Goal: Task Accomplishment & Management: Complete application form

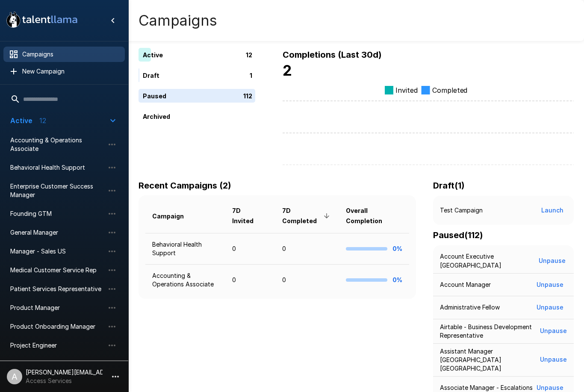
click at [80, 377] on p "Access Services" at bounding box center [64, 381] width 77 height 9
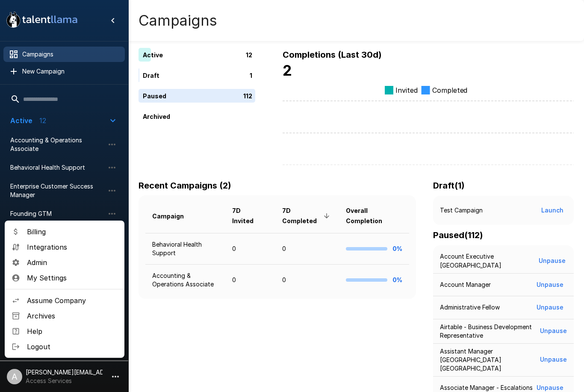
click at [77, 301] on span "Assume Company" at bounding box center [72, 300] width 91 height 10
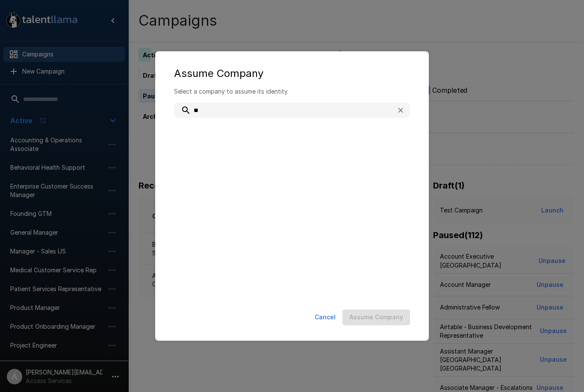
type input "***"
click at [265, 144] on p "co_v2xt5ncTy8ozg2h7gc264b" at bounding box center [304, 142] width 198 height 9
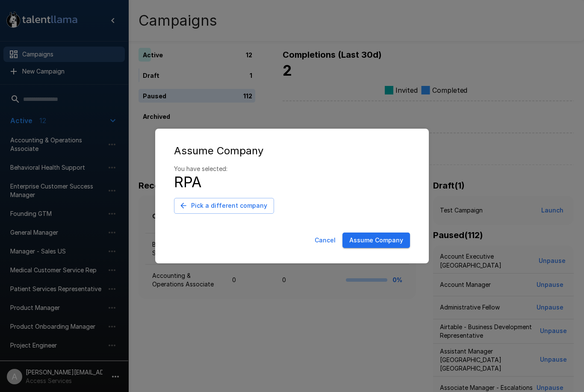
click at [391, 236] on button "Assume Company" at bounding box center [376, 241] width 68 height 16
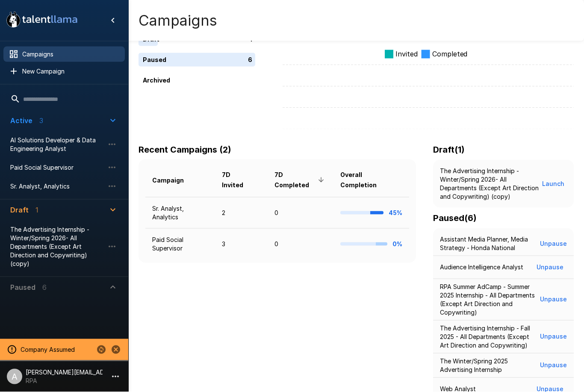
scroll to position [35, 0]
click at [119, 288] on button "Paused 6" at bounding box center [63, 287] width 121 height 21
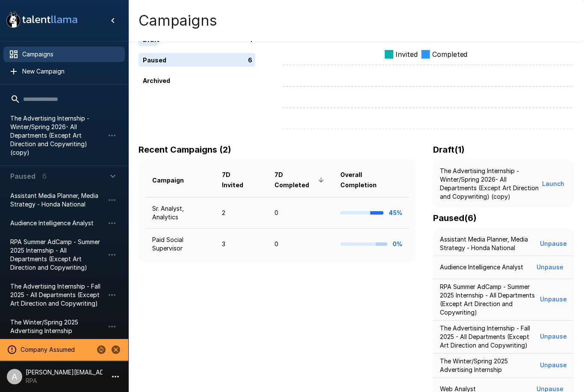
scroll to position [110, 0]
click at [65, 295] on span "The Advertising Internship - Fall 2025 - All Departments (Except Art Direction …" at bounding box center [57, 296] width 94 height 26
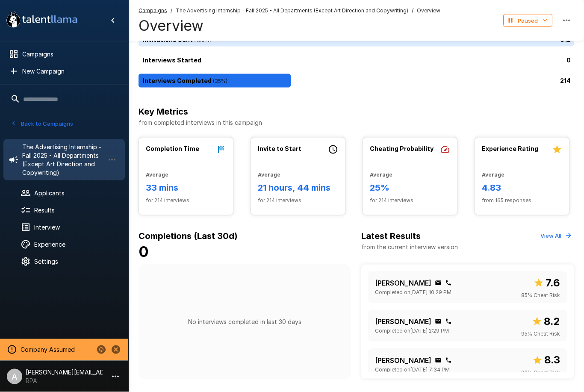
scroll to position [71, 0]
click at [16, 115] on div "Back to Campaigns" at bounding box center [64, 121] width 128 height 22
click at [12, 123] on icon "button" at bounding box center [14, 124] width 8 height 8
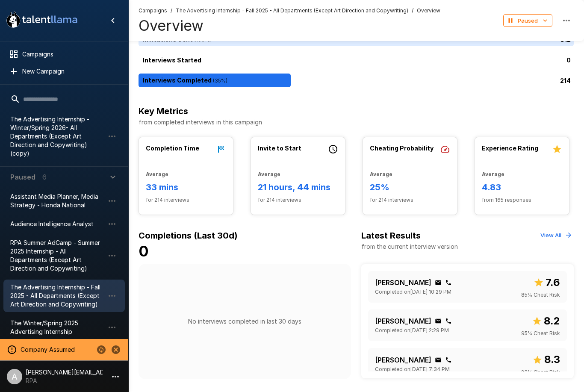
click at [72, 256] on span "RPA Summer AdCamp - Summer 2025 Internship - All Departments (Except Art Direct…" at bounding box center [57, 256] width 94 height 34
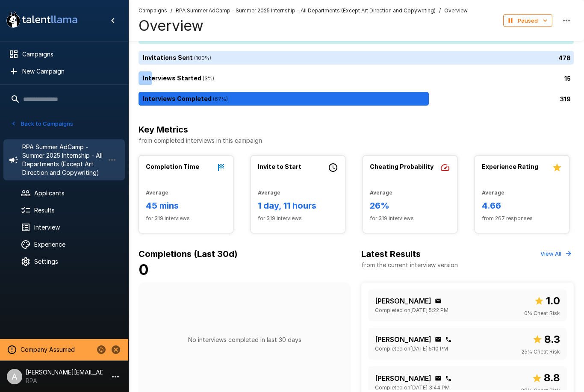
click at [70, 212] on span "Results" at bounding box center [76, 210] width 84 height 9
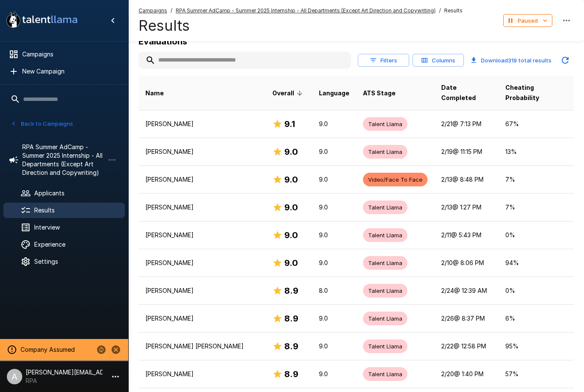
scroll to position [96, 0]
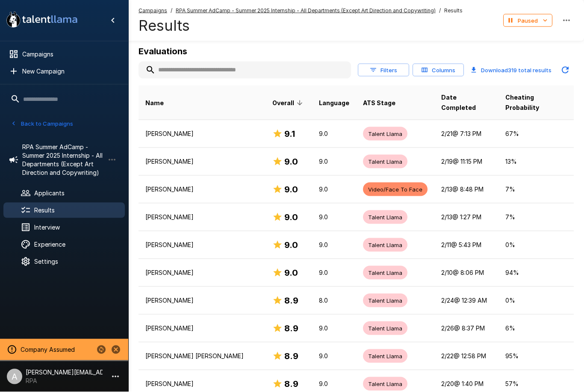
click at [213, 213] on p "Avery Misch" at bounding box center [201, 217] width 113 height 9
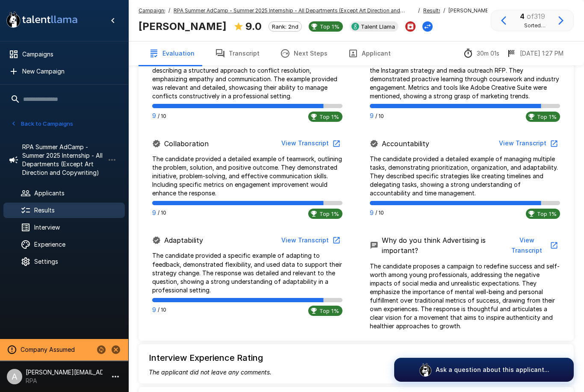
scroll to position [418, 0]
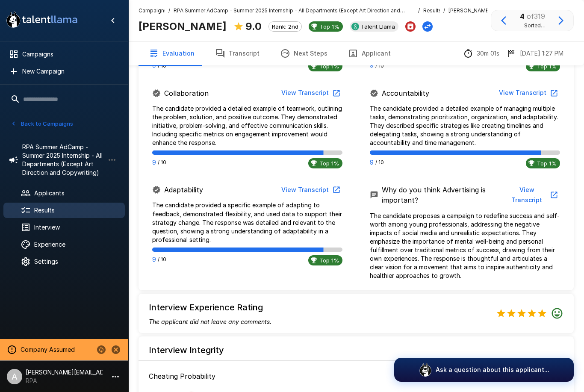
click at [318, 190] on button "View Transcript" at bounding box center [310, 190] width 65 height 16
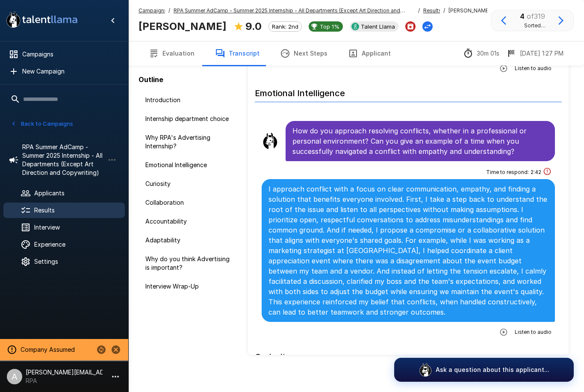
scroll to position [527, 0]
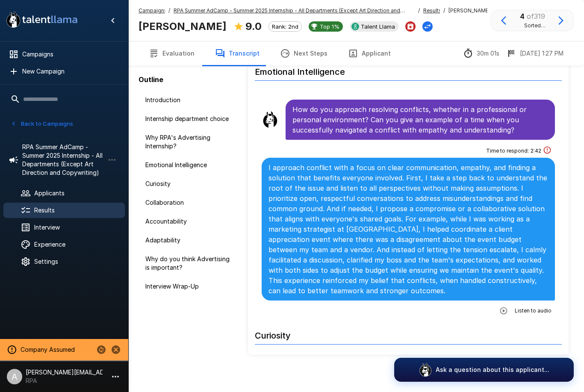
click at [199, 100] on span "Introduction" at bounding box center [187, 100] width 85 height 9
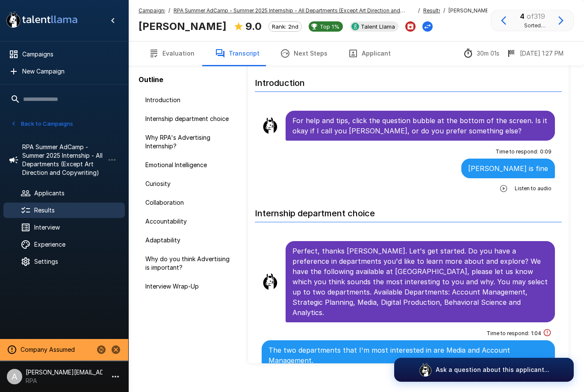
click at [68, 212] on span "Results" at bounding box center [76, 210] width 84 height 9
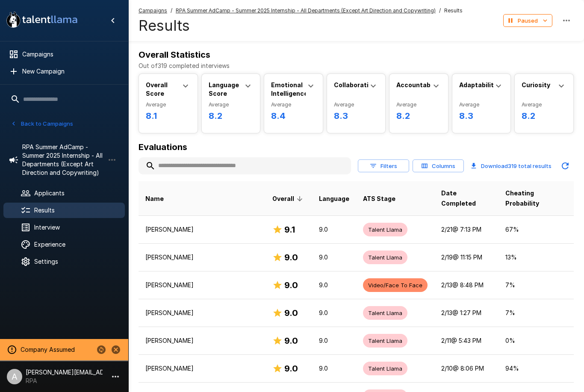
click at [202, 281] on p "Brenda Esquivias" at bounding box center [201, 285] width 113 height 9
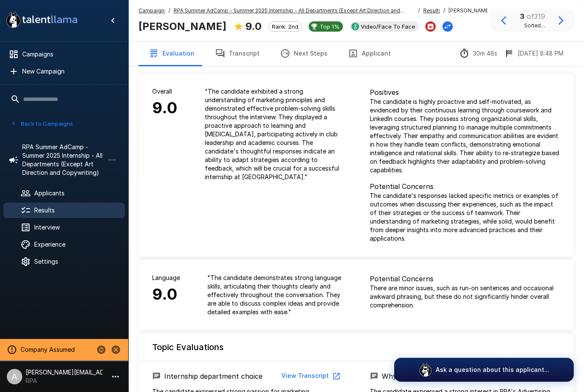
click at [106, 341] on div "Company Assumed" at bounding box center [64, 349] width 128 height 21
click at [107, 349] on button "Change to another company" at bounding box center [101, 349] width 15 height 15
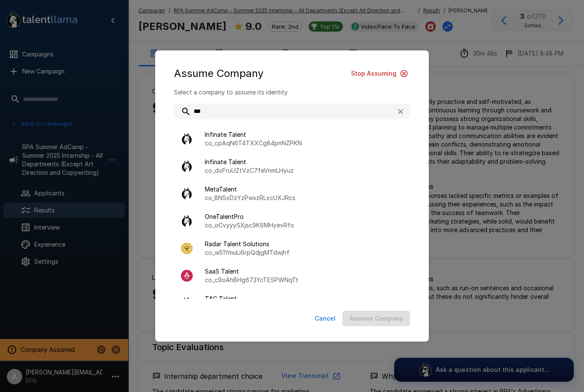
type input "***"
click at [472, 102] on div "Assume Company Stop Assuming Select a company to assume its identity *** Infina…" at bounding box center [292, 196] width 584 height 392
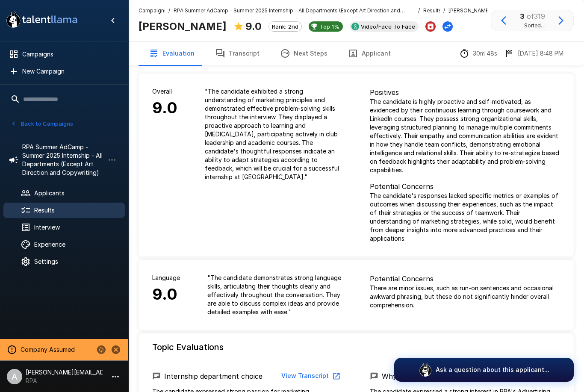
click at [69, 246] on span "Experience" at bounding box center [76, 244] width 84 height 9
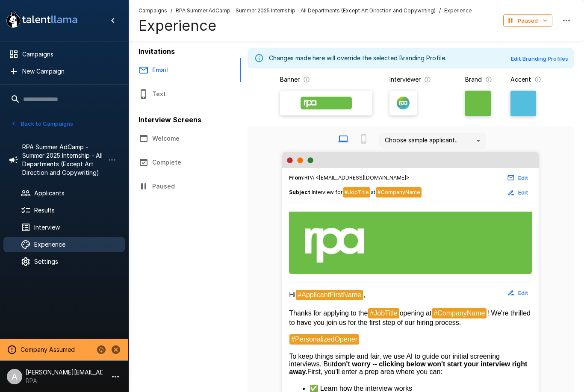
click at [70, 230] on span "Interview" at bounding box center [76, 227] width 84 height 9
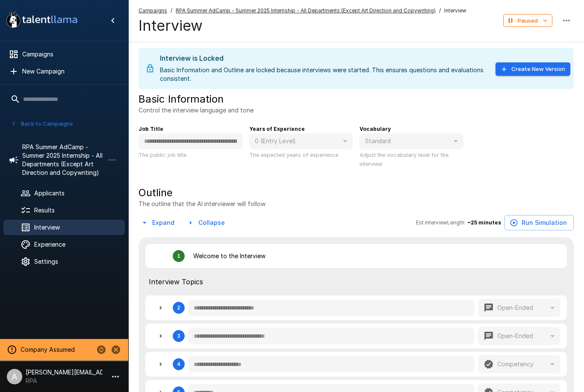
type textarea "*"
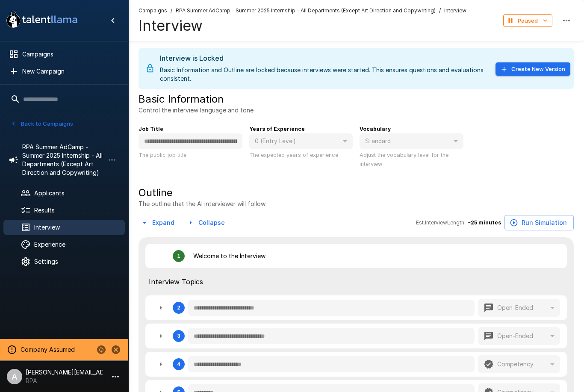
type textarea "*"
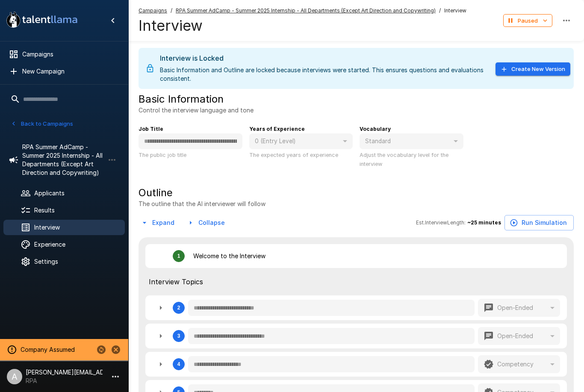
type textarea "*"
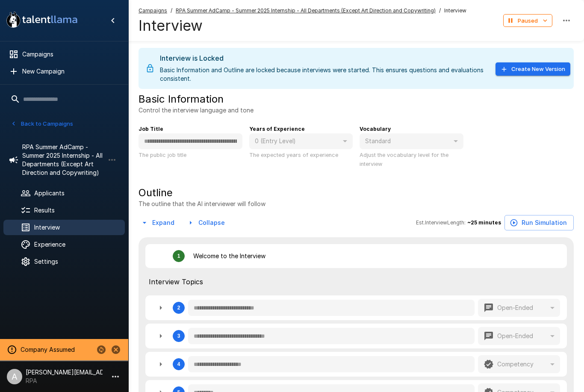
type textarea "*"
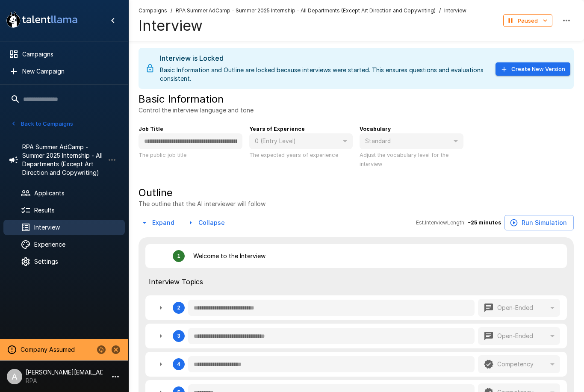
type textarea "*"
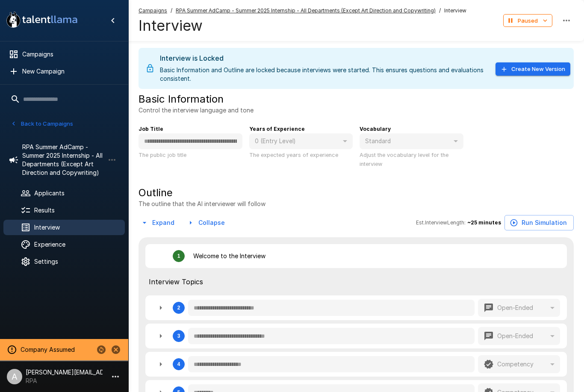
type textarea "*"
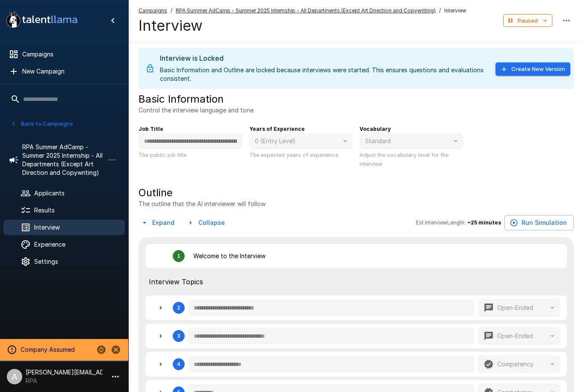
type textarea "*"
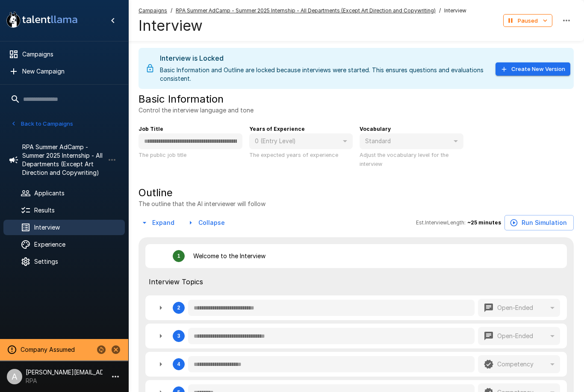
type textarea "*"
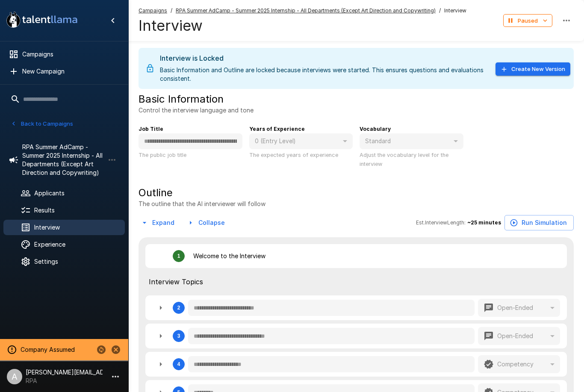
type textarea "*"
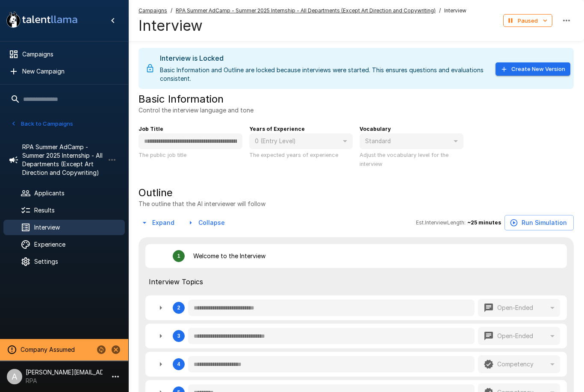
type textarea "*"
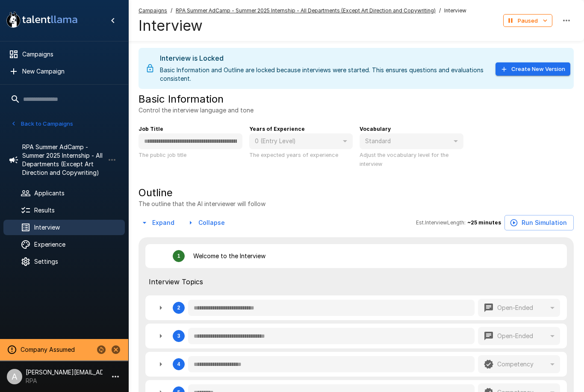
type textarea "*"
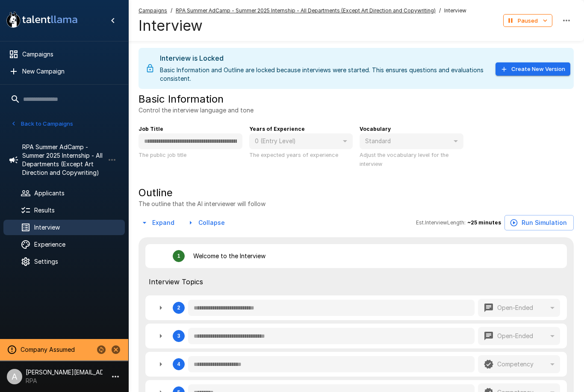
type textarea "*"
click at [78, 162] on span "RPA Summer AdCamp - Summer 2025 Internship - All Departments (Except Art Direct…" at bounding box center [63, 160] width 82 height 34
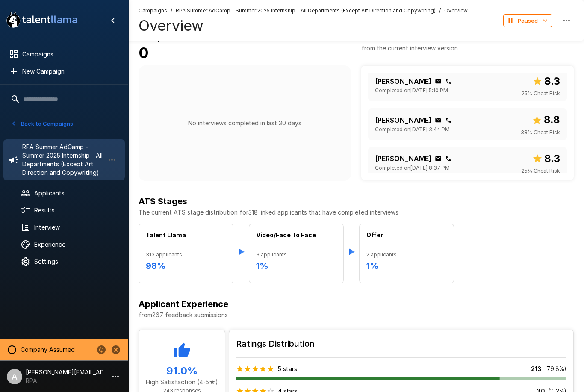
scroll to position [270, 0]
click at [107, 346] on button "Change to another company" at bounding box center [101, 349] width 15 height 15
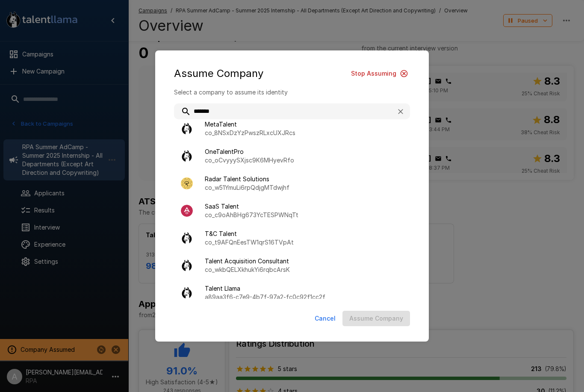
scroll to position [0, 0]
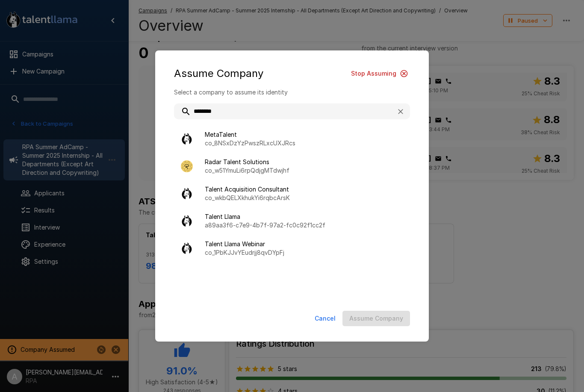
type input "*********"
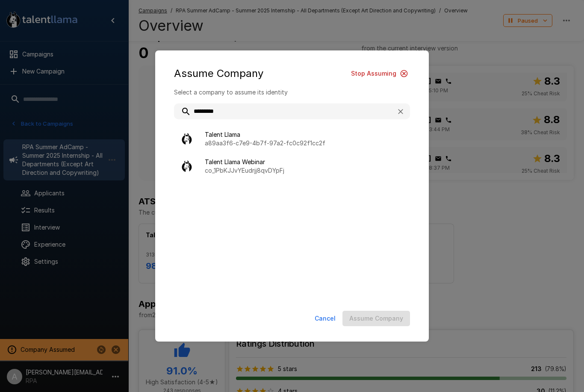
click at [297, 142] on p "a89aa3f6-c7e9-4b7f-97a2-fc0c92f1cc2f" at bounding box center [304, 143] width 198 height 9
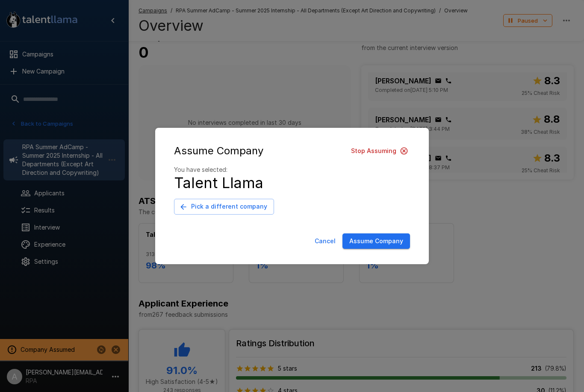
click at [389, 241] on button "Assume Company" at bounding box center [376, 241] width 68 height 16
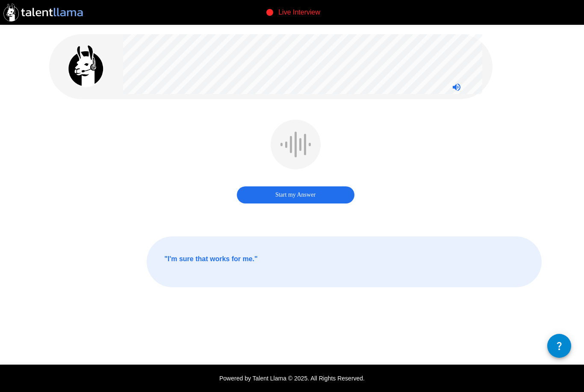
click at [474, 3] on div "Live Interview" at bounding box center [292, 12] width 584 height 25
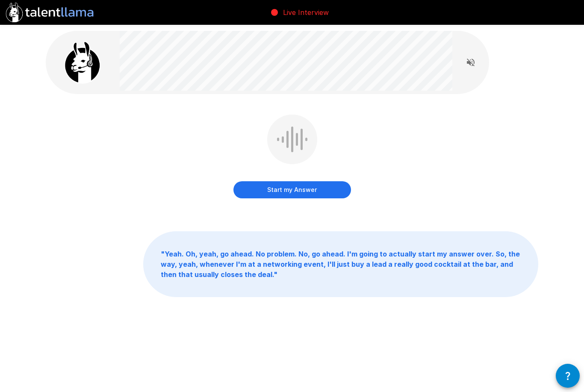
click at [475, 66] on icon "Read questions aloud" at bounding box center [470, 62] width 10 height 10
click at [475, 56] on button "Stop reading questions aloud" at bounding box center [470, 62] width 17 height 17
click at [502, 91] on div "Start my Answer Click here to start your answer " Yeah. Oh, yeah, go ahead. No …" at bounding box center [291, 182] width 513 height 365
click at [477, 66] on button "Read questions aloud" at bounding box center [470, 62] width 17 height 17
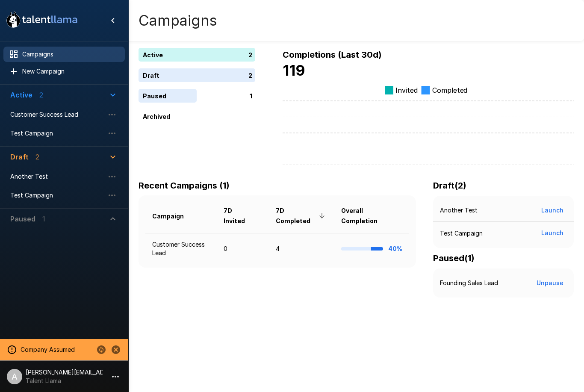
click at [61, 175] on span "Another Test" at bounding box center [57, 176] width 94 height 9
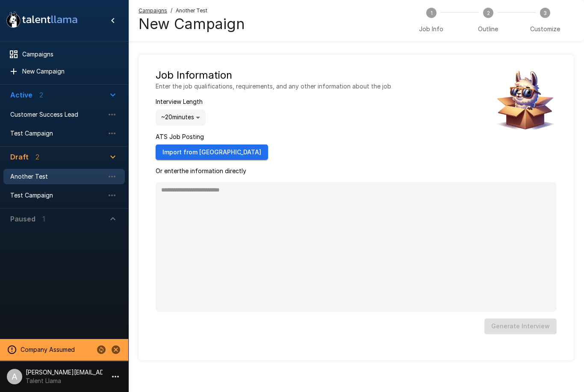
click at [69, 119] on div "Customer Success Lead" at bounding box center [63, 114] width 121 height 15
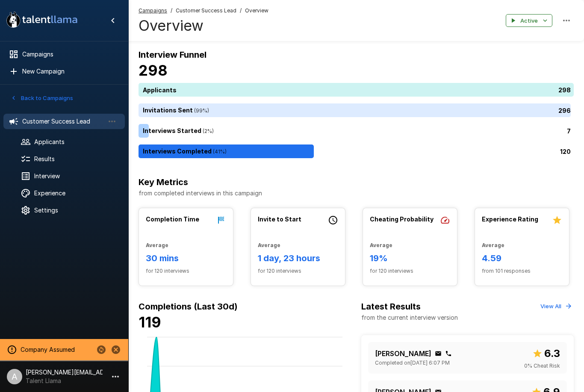
click at [74, 166] on div "Results" at bounding box center [63, 158] width 121 height 15
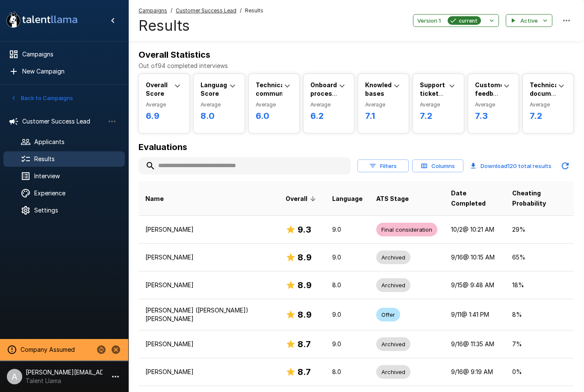
click at [59, 218] on div "Settings" at bounding box center [63, 210] width 121 height 15
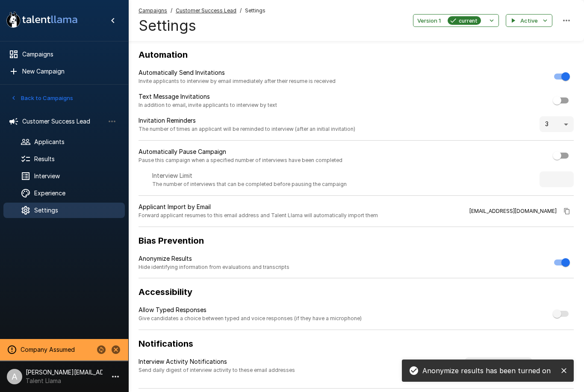
click at [72, 162] on span "Results" at bounding box center [76, 159] width 84 height 9
